Goal: Check status: Check status

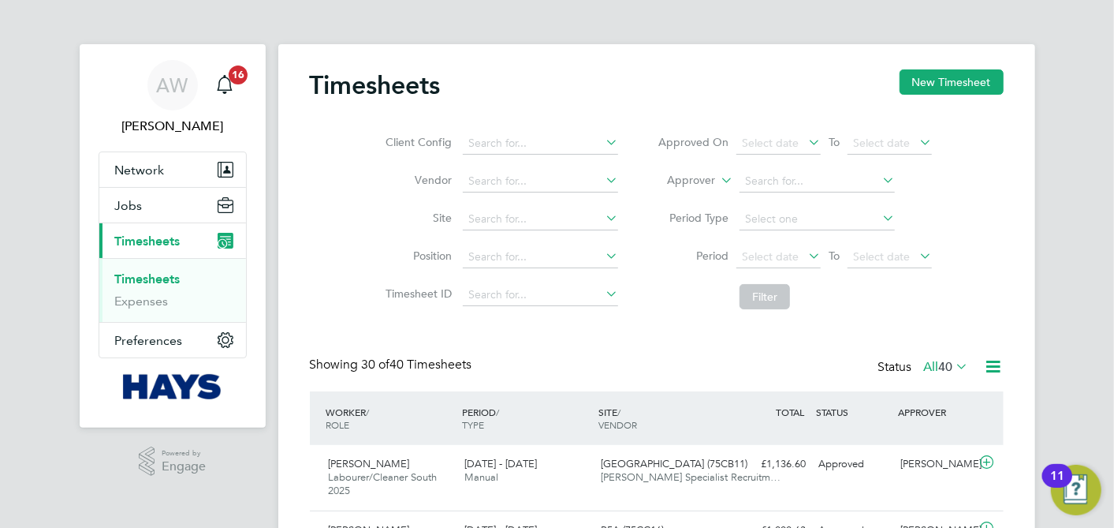
click at [675, 181] on label "Approver" at bounding box center [679, 181] width 71 height 16
click at [700, 191] on li "Worker" at bounding box center [677, 199] width 77 height 21
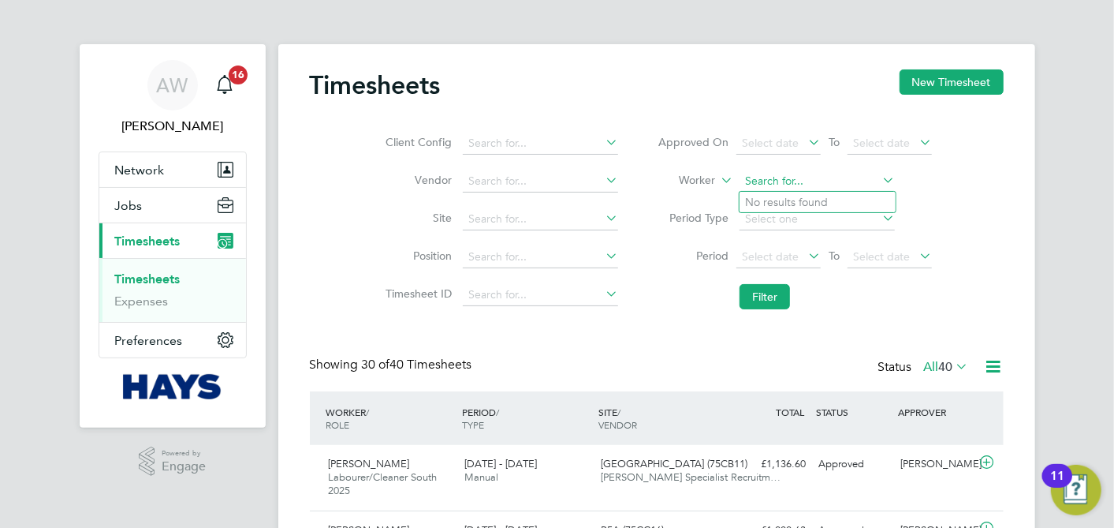
click at [780, 175] on input at bounding box center [817, 181] width 155 height 22
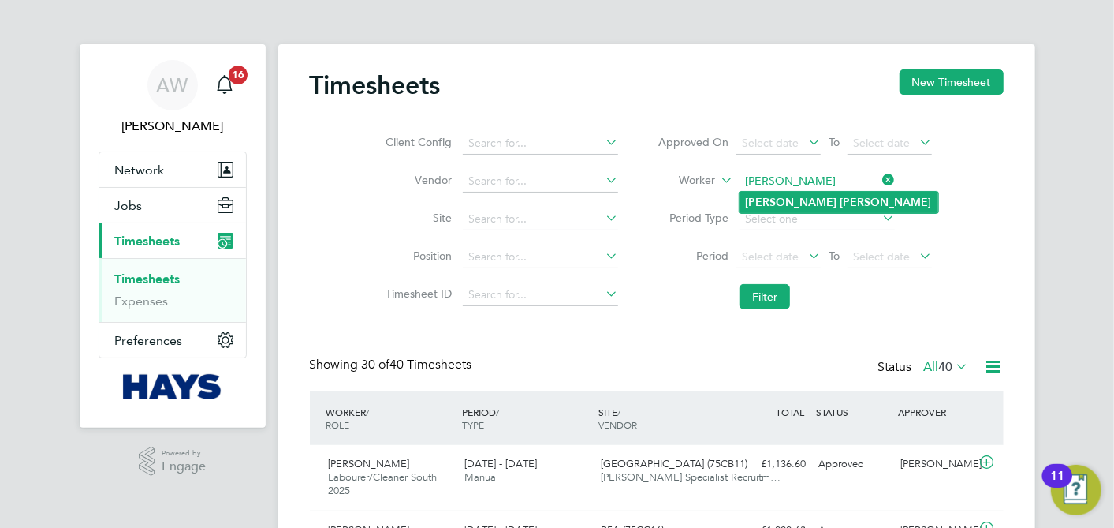
click at [841, 196] on b "[PERSON_NAME]" at bounding box center [886, 202] width 91 height 13
type input "[PERSON_NAME]"
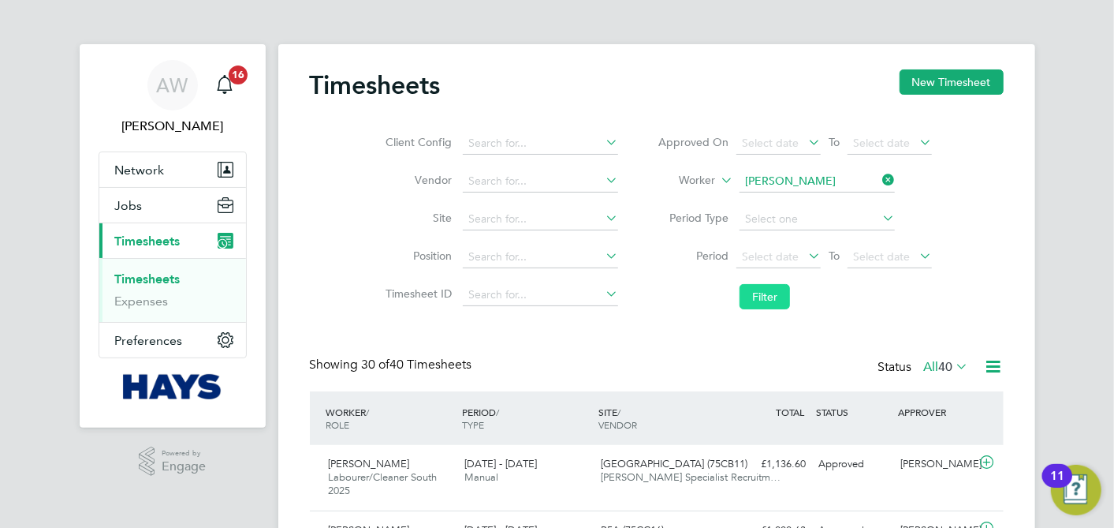
click at [767, 296] on button "Filter" at bounding box center [765, 296] width 50 height 25
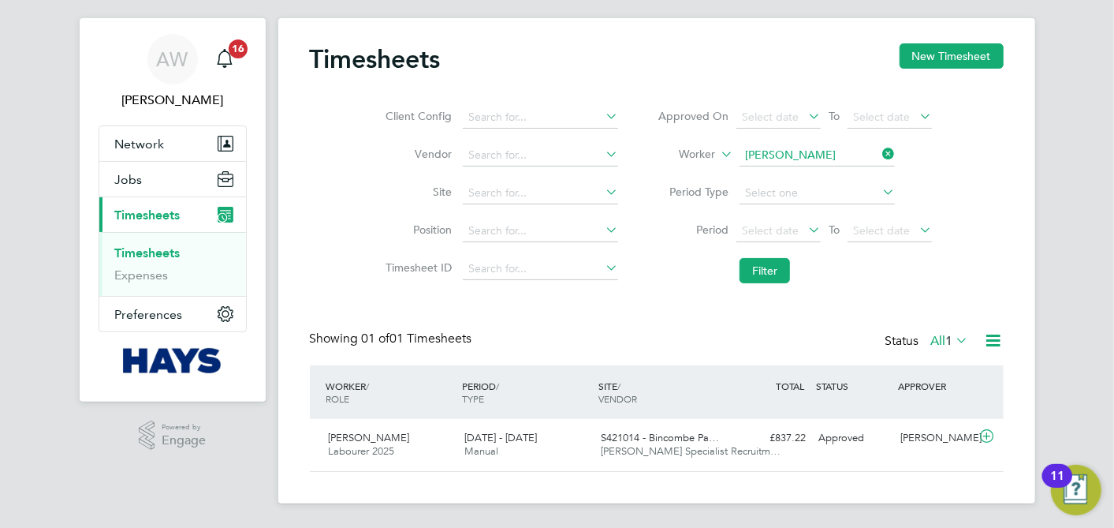
click at [879, 153] on icon at bounding box center [879, 154] width 0 height 22
click at [743, 155] on input at bounding box center [817, 155] width 155 height 22
click at [805, 174] on li "[PERSON_NAME]" at bounding box center [821, 176] width 162 height 21
type input "[PERSON_NAME]"
click at [784, 270] on button "Filter" at bounding box center [765, 270] width 50 height 25
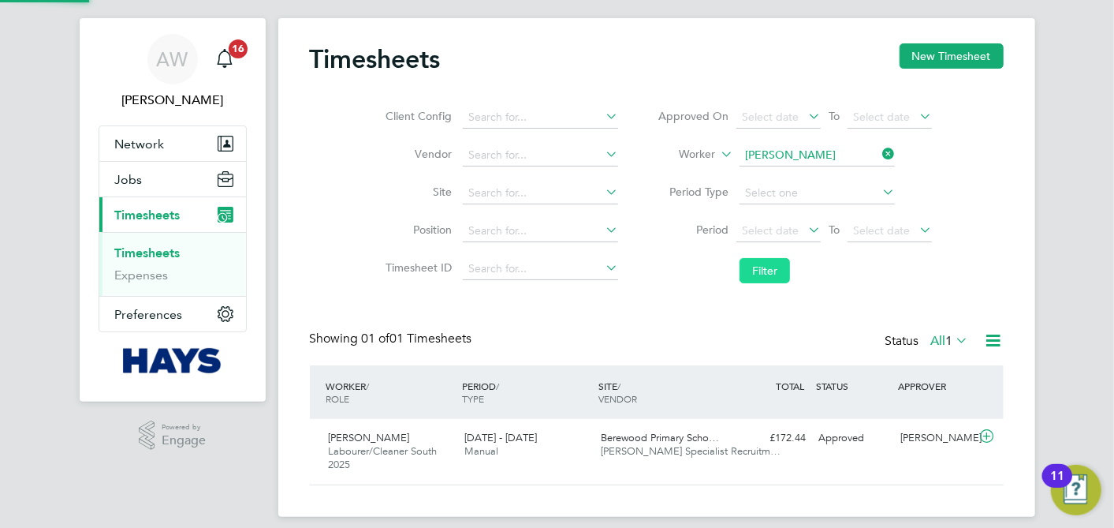
scroll to position [39, 136]
click at [530, 449] on div "[DATE] - [DATE] Manual" at bounding box center [526, 444] width 136 height 39
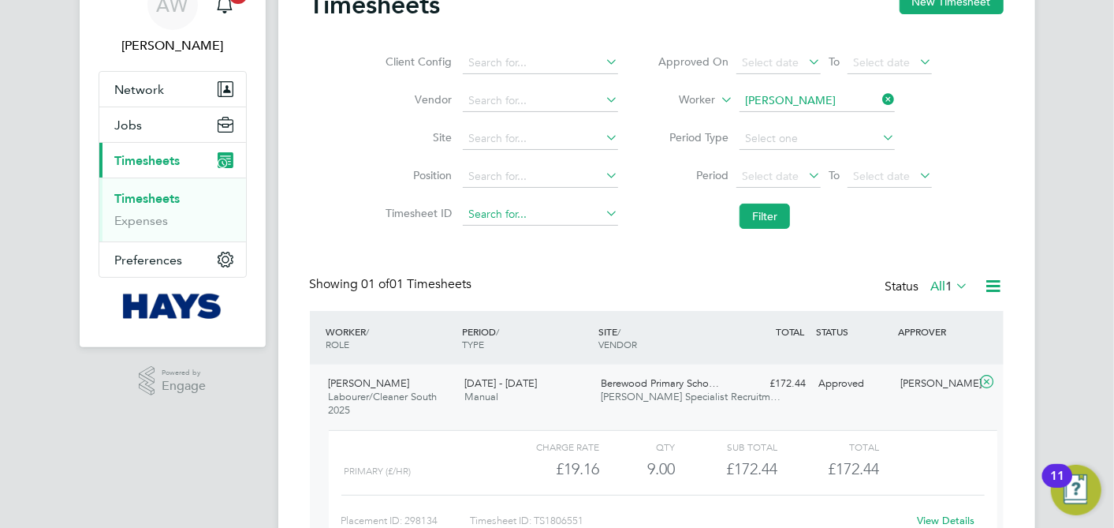
scroll to position [185, 0]
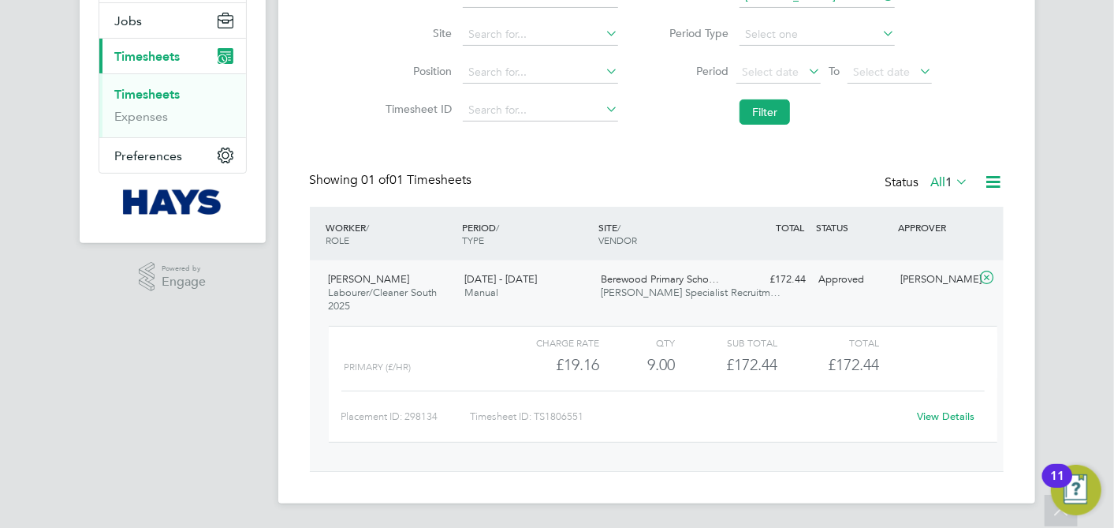
click at [959, 416] on link "View Details" at bounding box center [946, 415] width 58 height 13
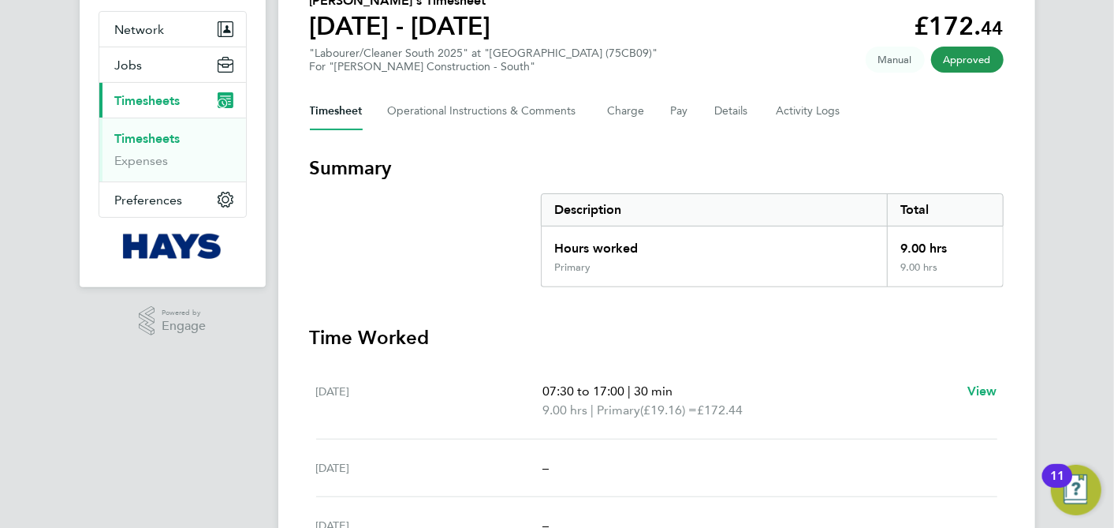
scroll to position [53, 0]
